Goal: Find specific page/section: Find specific page/section

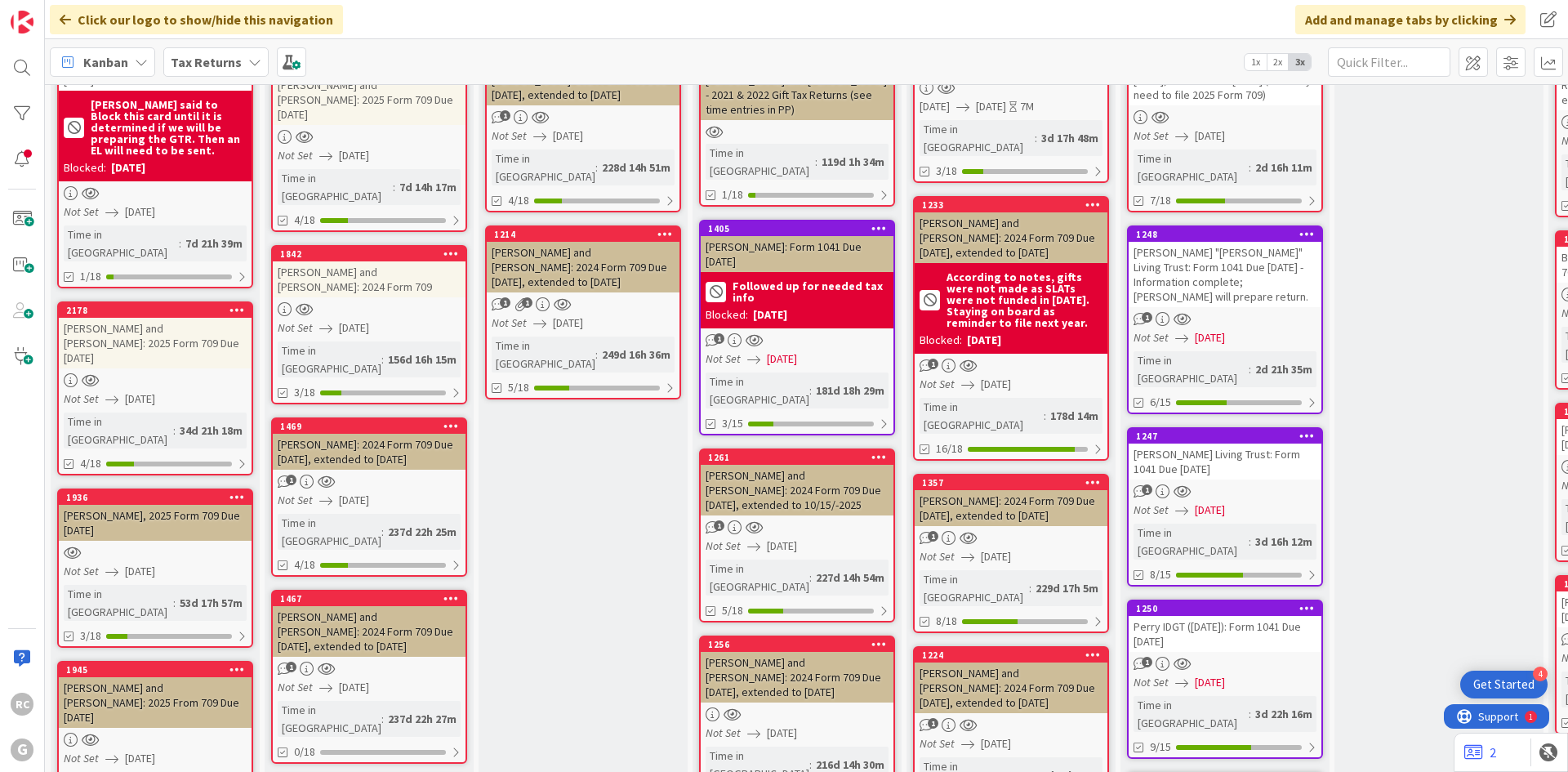
click at [986, 648] on div "1224 [PERSON_NAME] and [PERSON_NAME]: 2024 Form 709 Due [DATE], extended to [DA…" at bounding box center [1011, 681] width 192 height 66
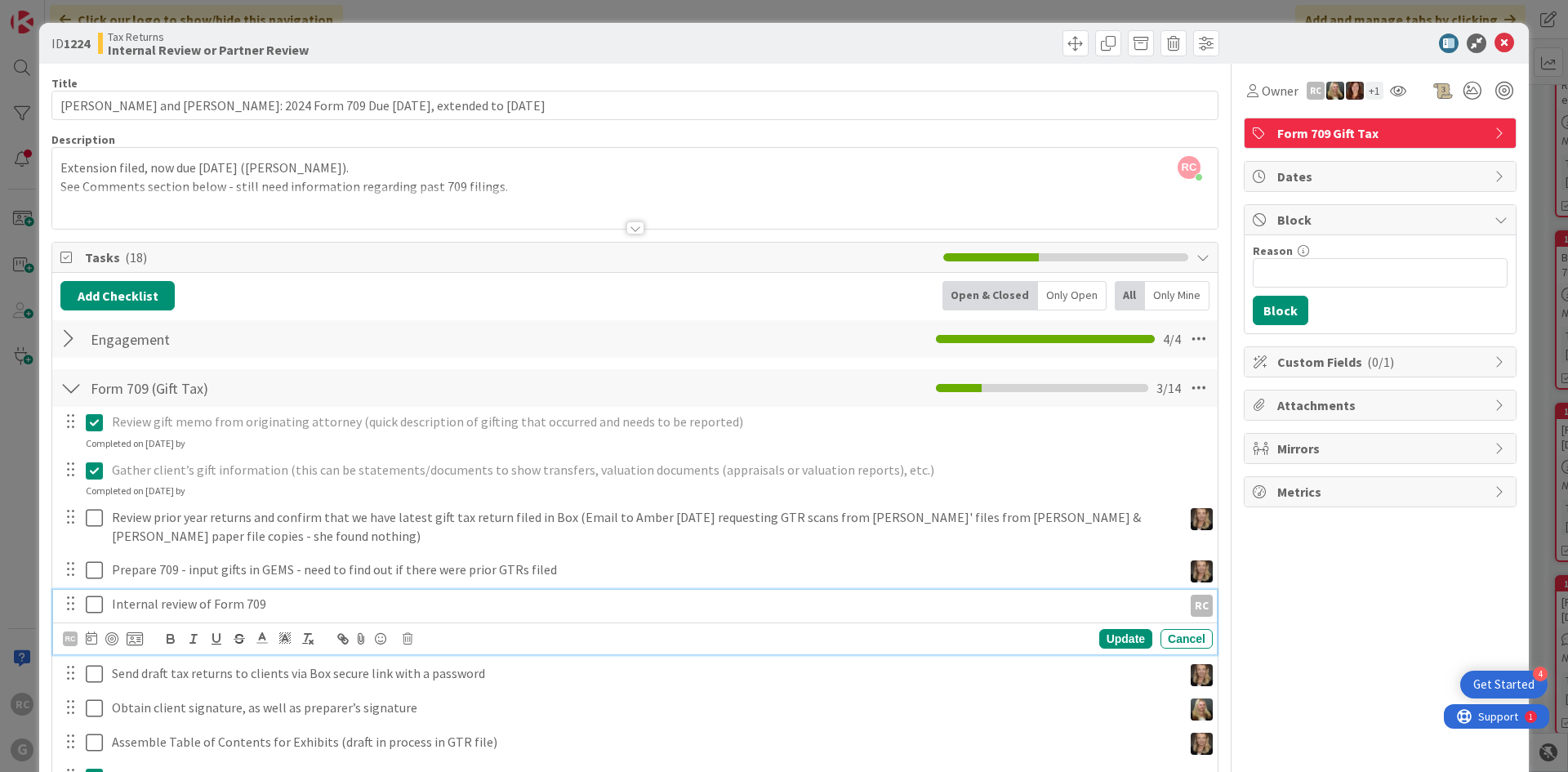
click at [91, 603] on icon at bounding box center [94, 605] width 17 height 20
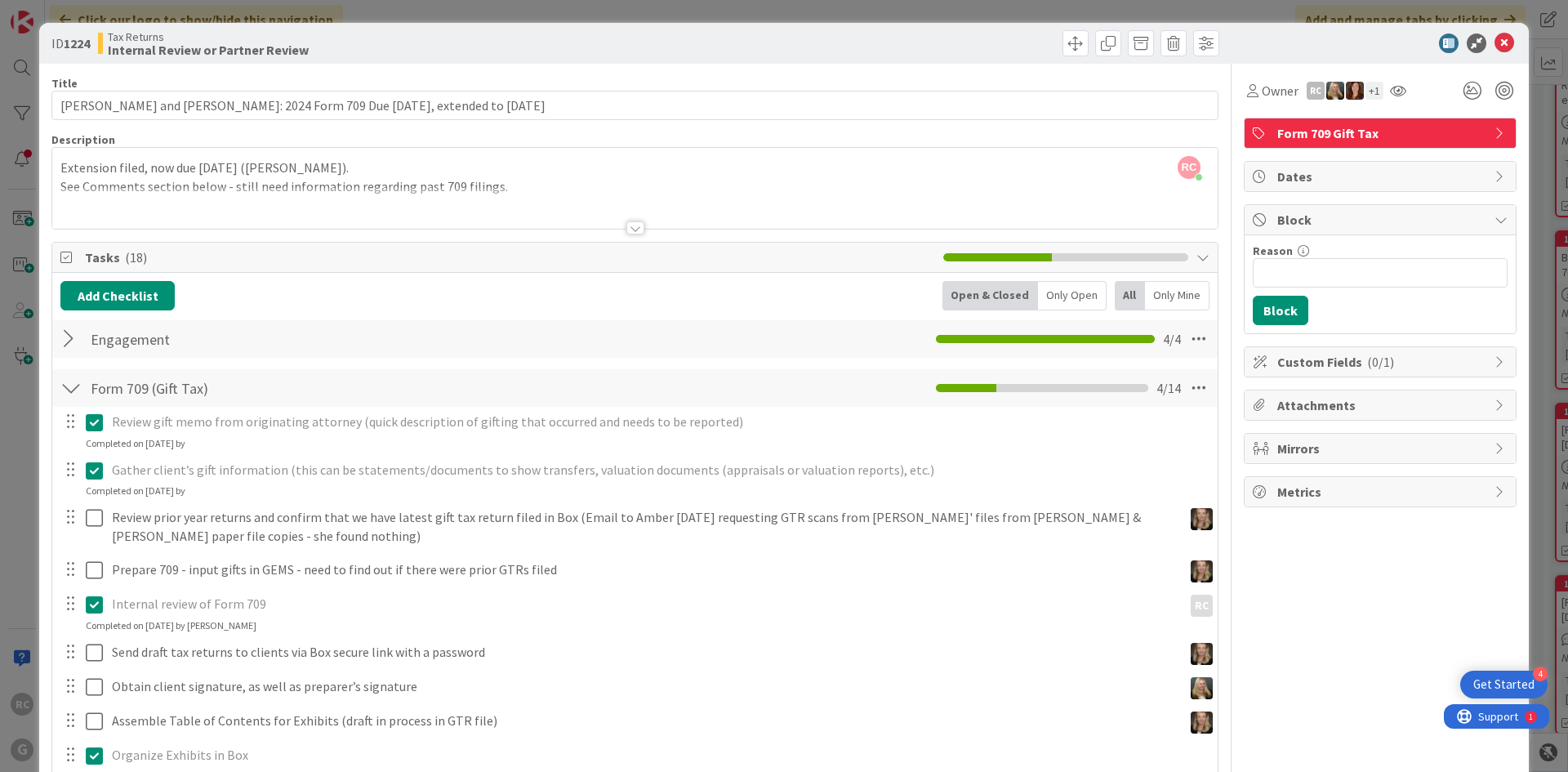
click at [62, 155] on div "RC [PERSON_NAME] just joined Extension filed, now due [DATE] ([PERSON_NAME]). S…" at bounding box center [635, 188] width 1166 height 81
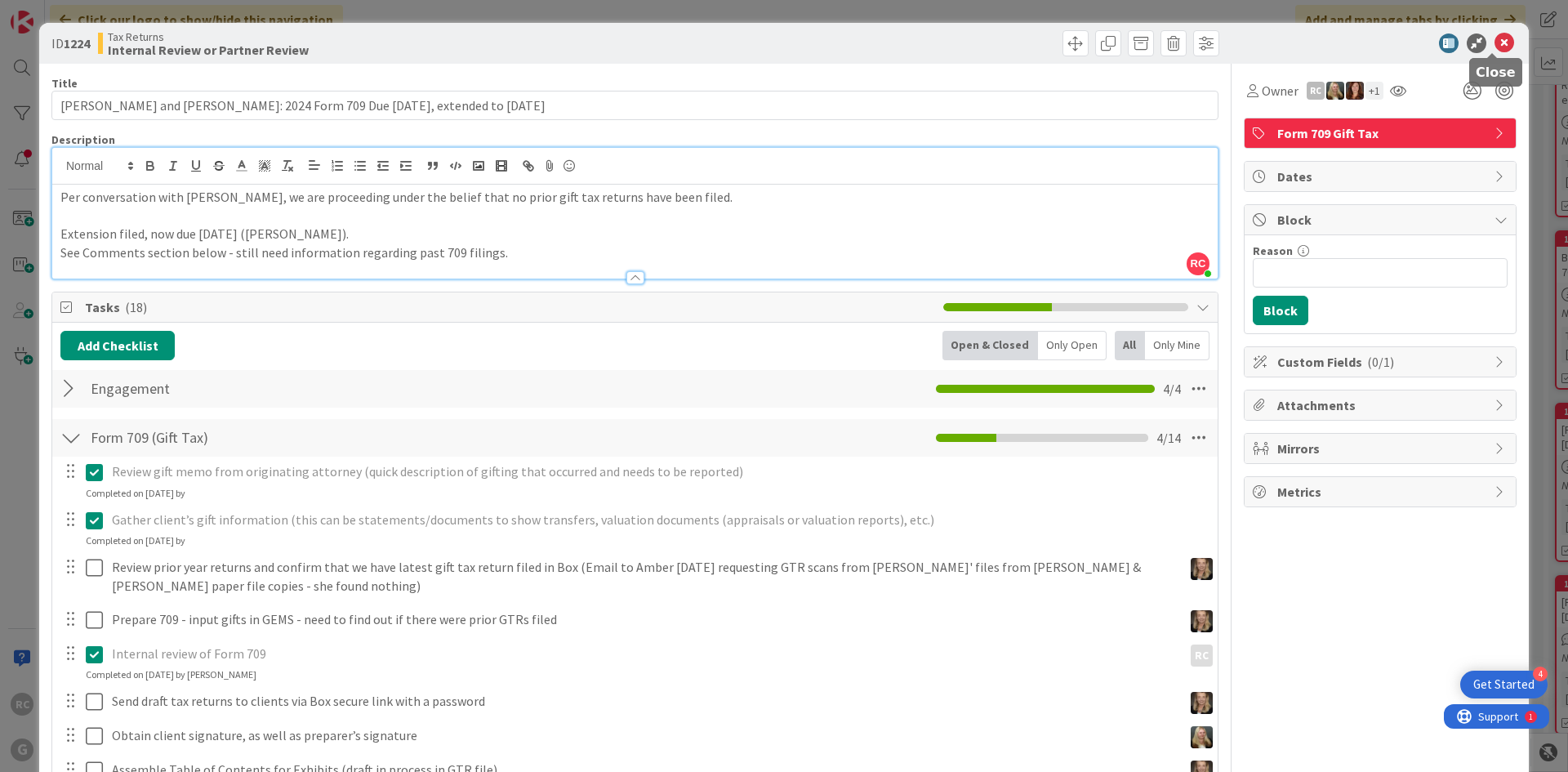
click at [1501, 45] on icon at bounding box center [1505, 43] width 20 height 20
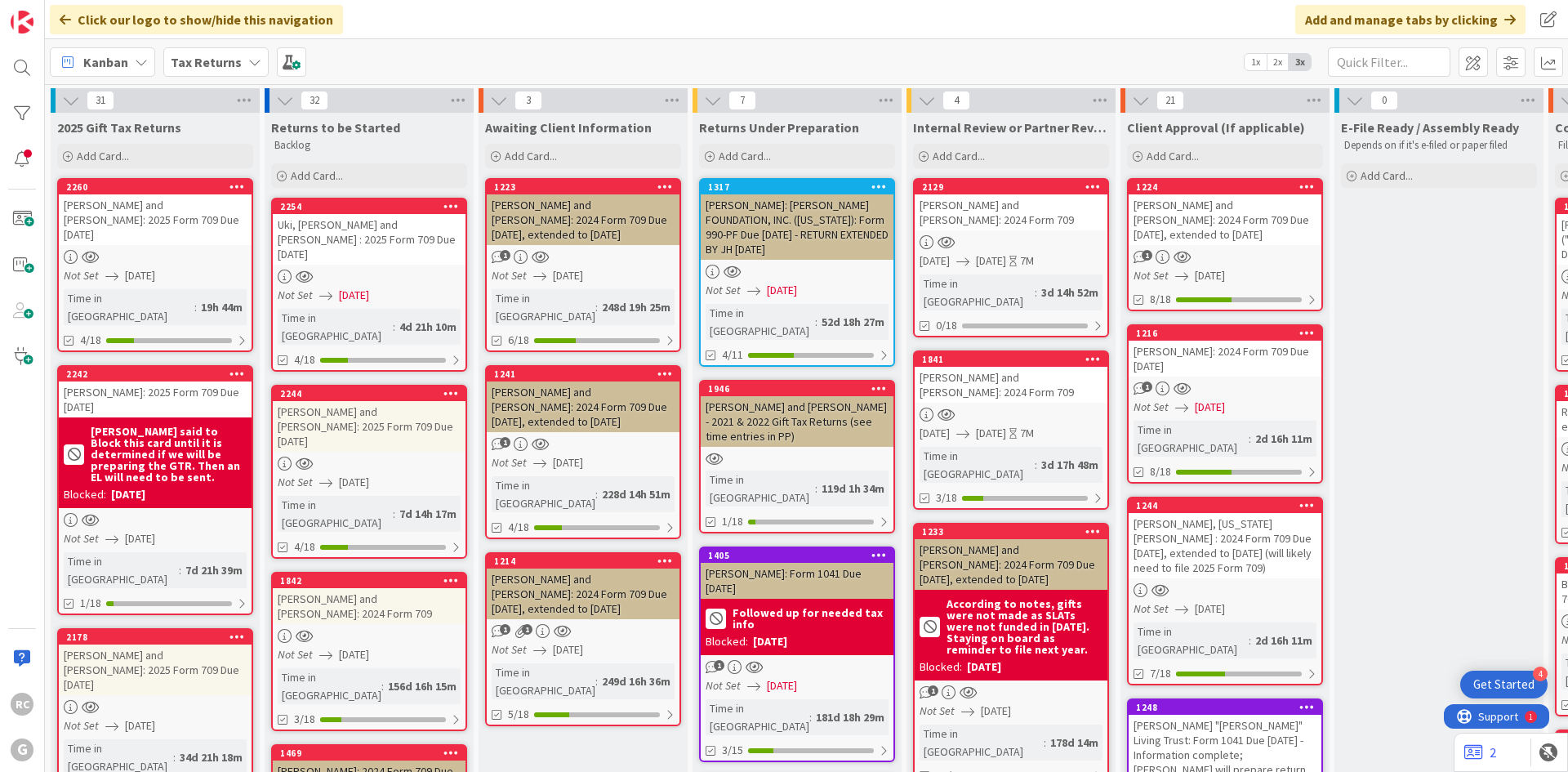
click at [200, 63] on b "Tax Returns" at bounding box center [207, 62] width 71 height 17
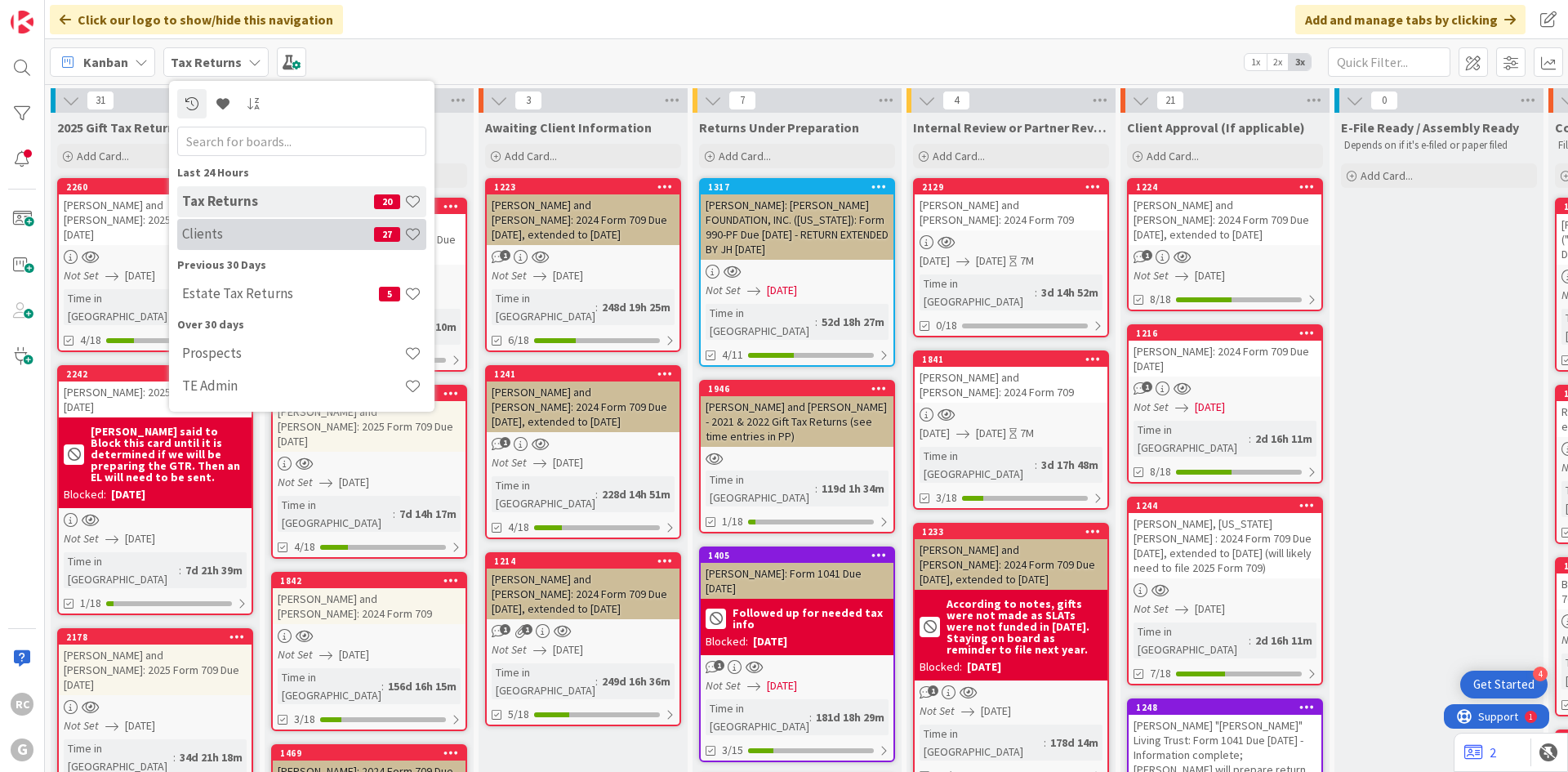
click at [216, 243] on div "Clients 27" at bounding box center [302, 234] width 249 height 31
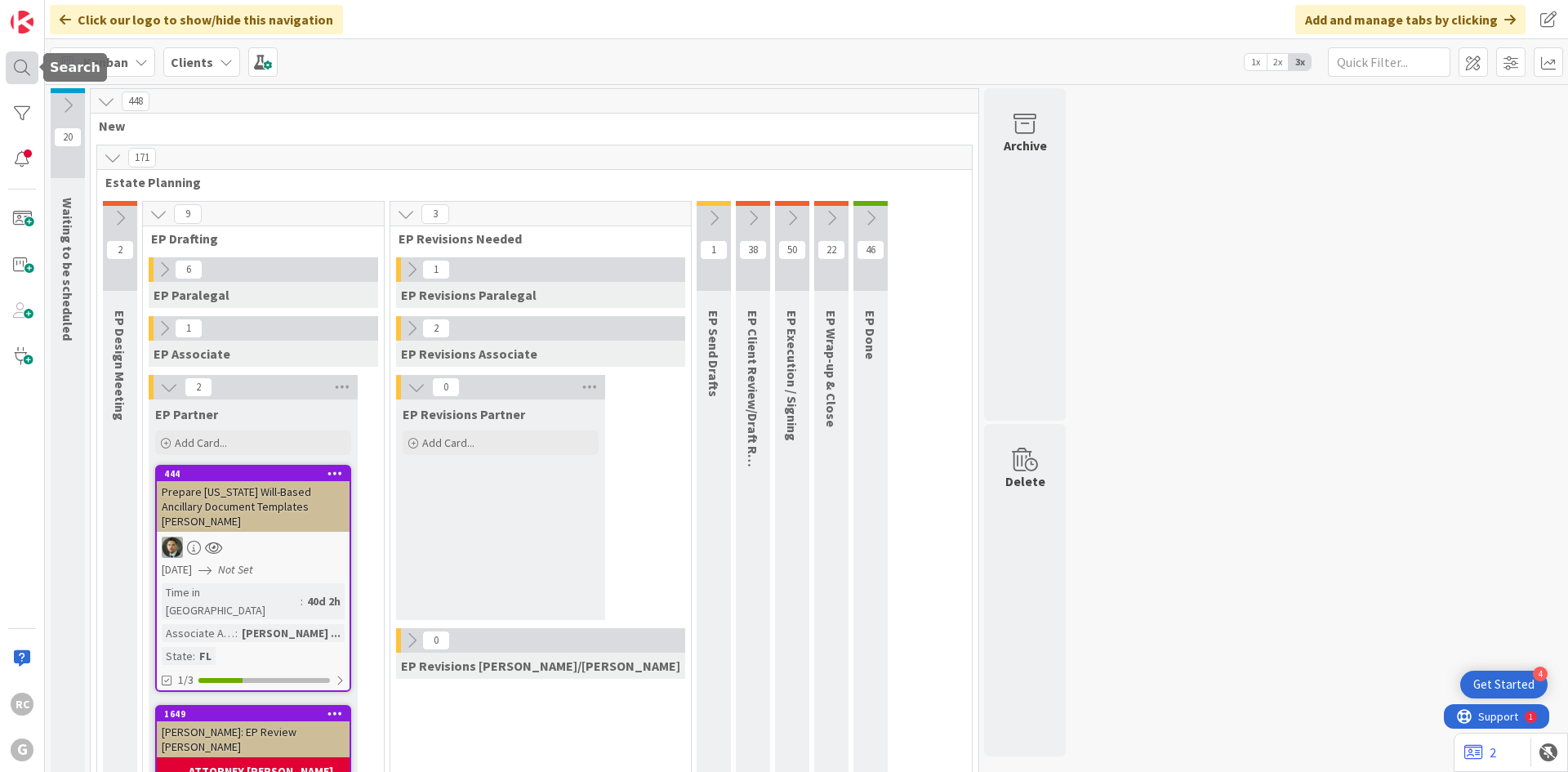
click at [21, 57] on div at bounding box center [22, 67] width 32 height 32
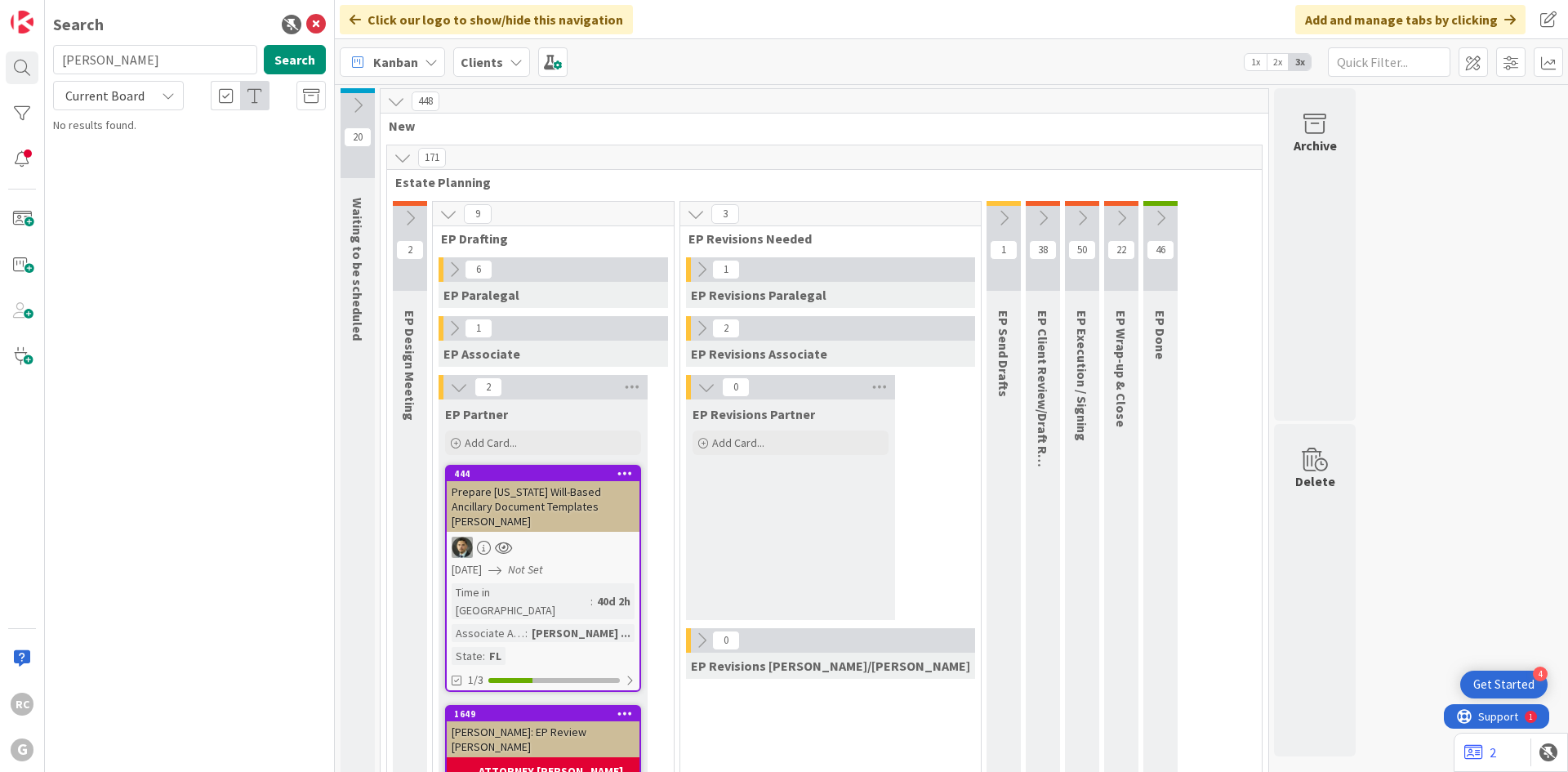
type input "[PERSON_NAME]"
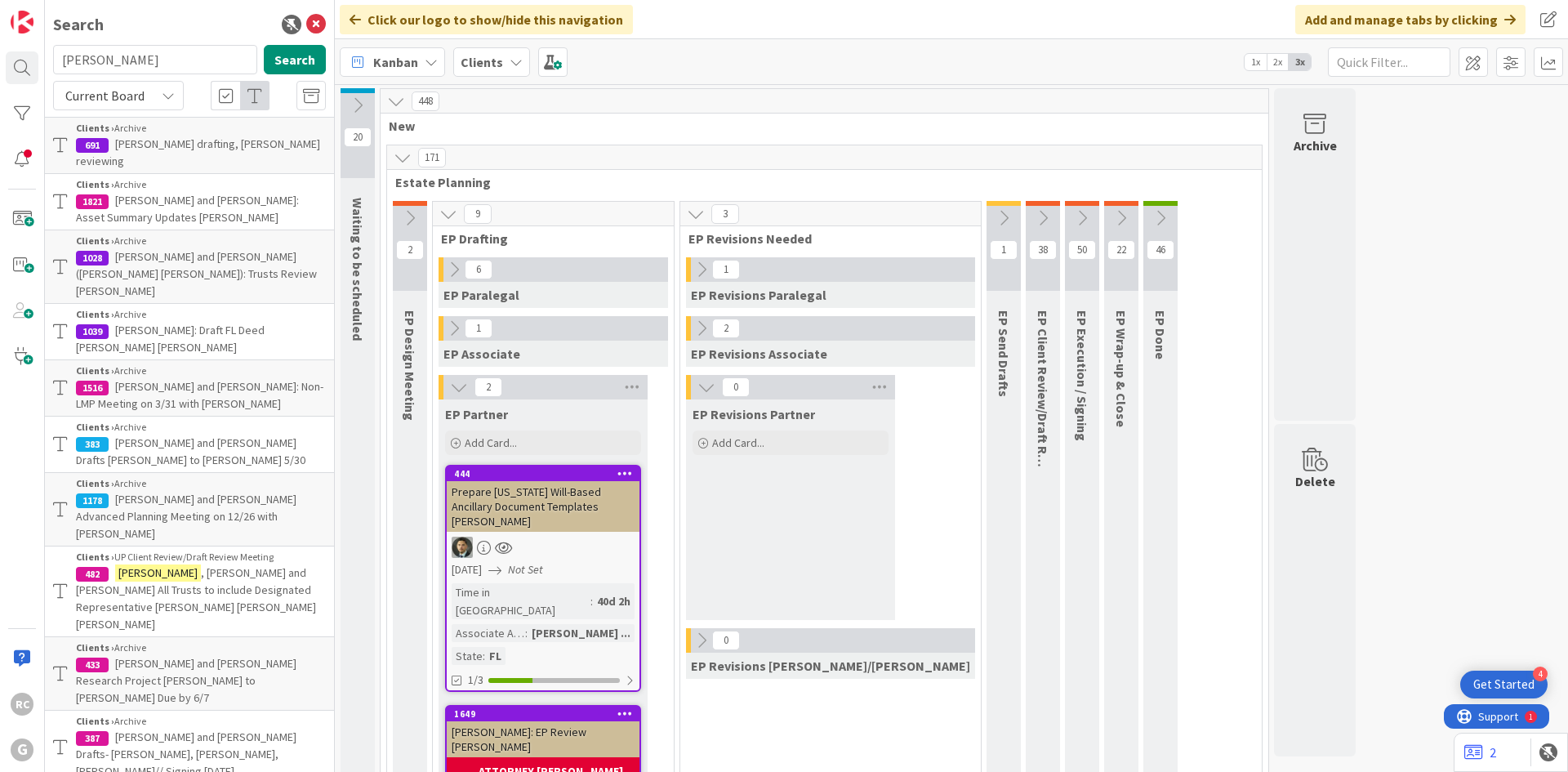
click at [160, 564] on mark "[PERSON_NAME]" at bounding box center [158, 573] width 85 height 17
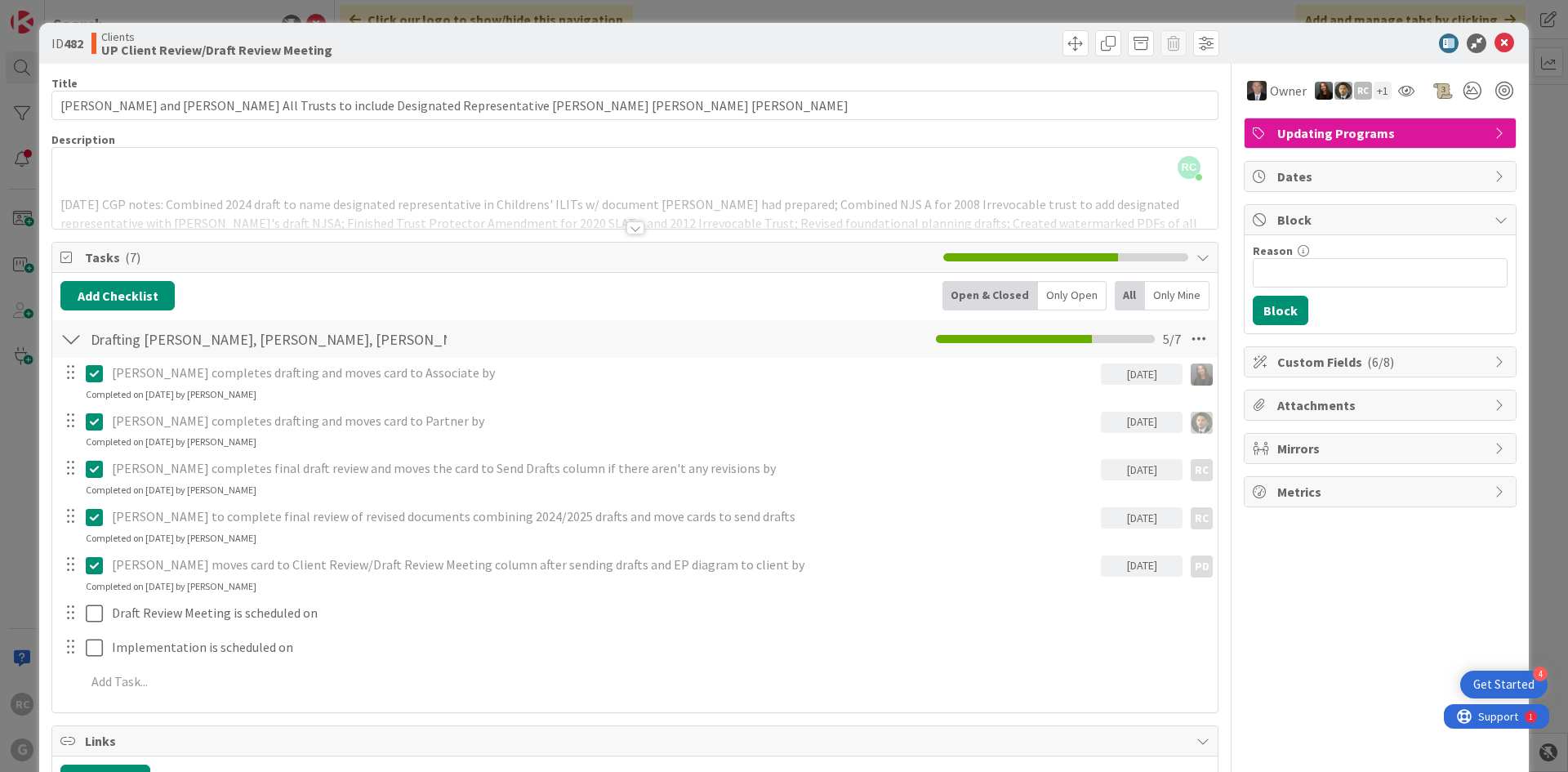
click at [628, 226] on div at bounding box center [635, 228] width 18 height 13
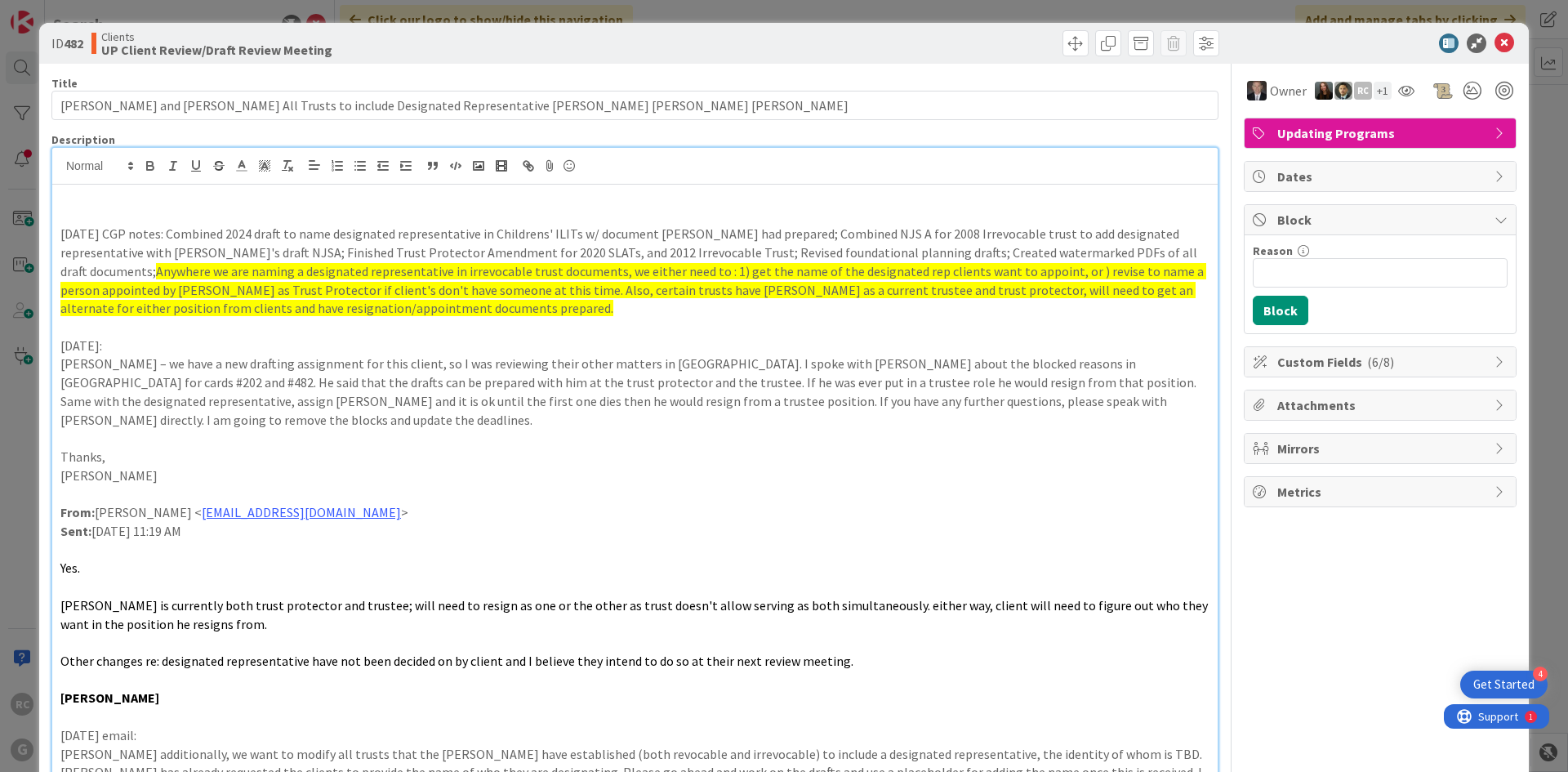
type input "[PERSON_NAME] and [PERSON_NAME] All Trusts to include Designated Representative…"
